Goal: Information Seeking & Learning: Learn about a topic

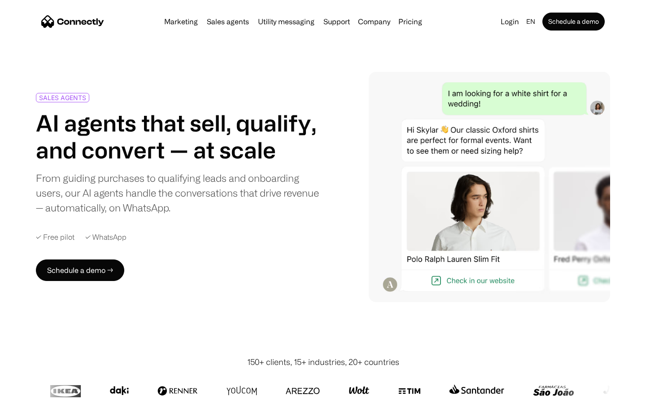
scroll to position [2498, 0]
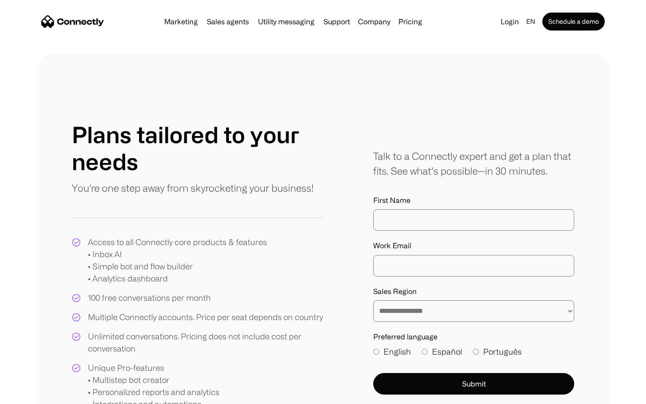
scroll to position [417, 0]
